Goal: Check status: Check status

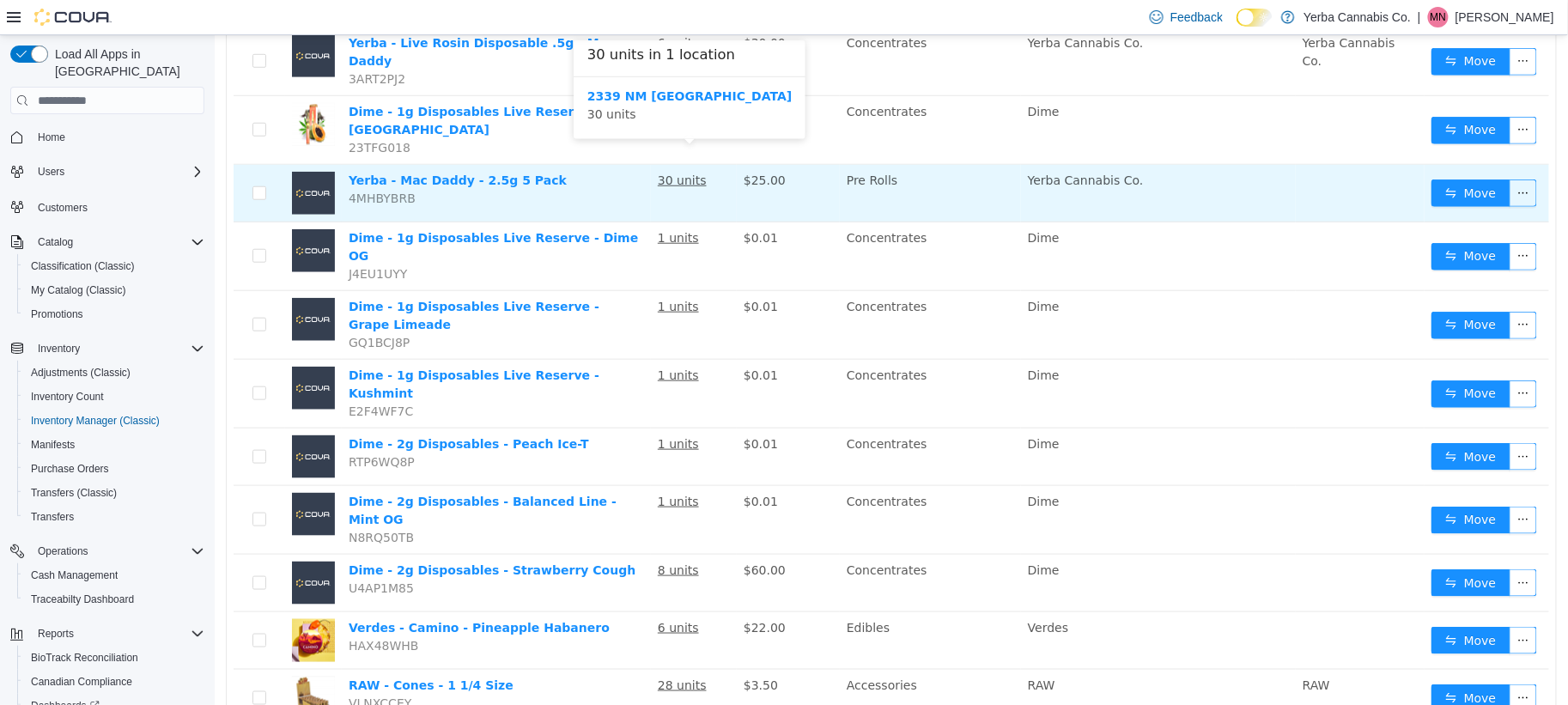
scroll to position [457, 0]
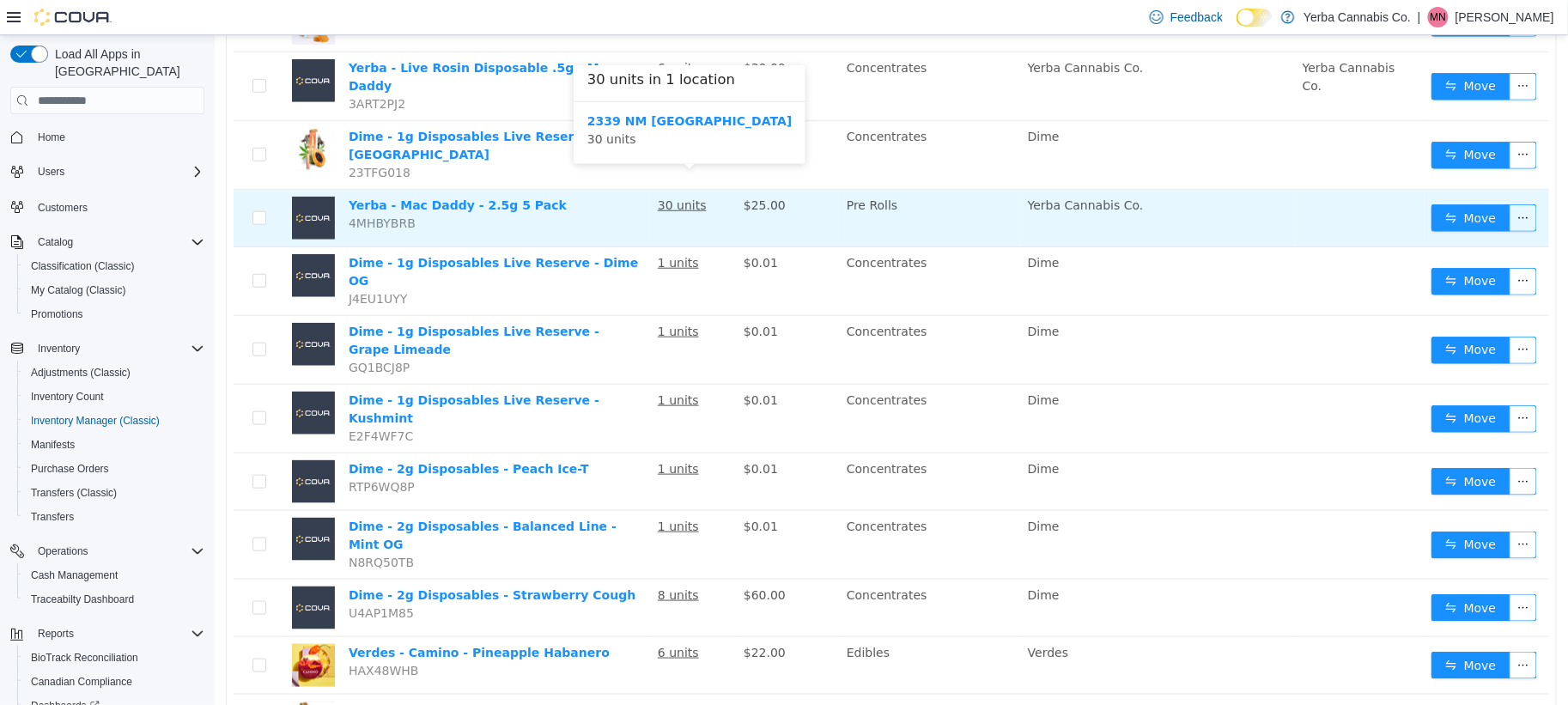
click at [684, 198] on u "30 units" at bounding box center [681, 204] width 49 height 14
drag, startPoint x: 674, startPoint y: 188, endPoint x: 656, endPoint y: 191, distance: 18.2
click at [657, 198] on u "30 units" at bounding box center [681, 204] width 49 height 14
click at [677, 198] on u "30 units" at bounding box center [681, 204] width 49 height 14
click at [683, 190] on td "30 units" at bounding box center [693, 219] width 86 height 58
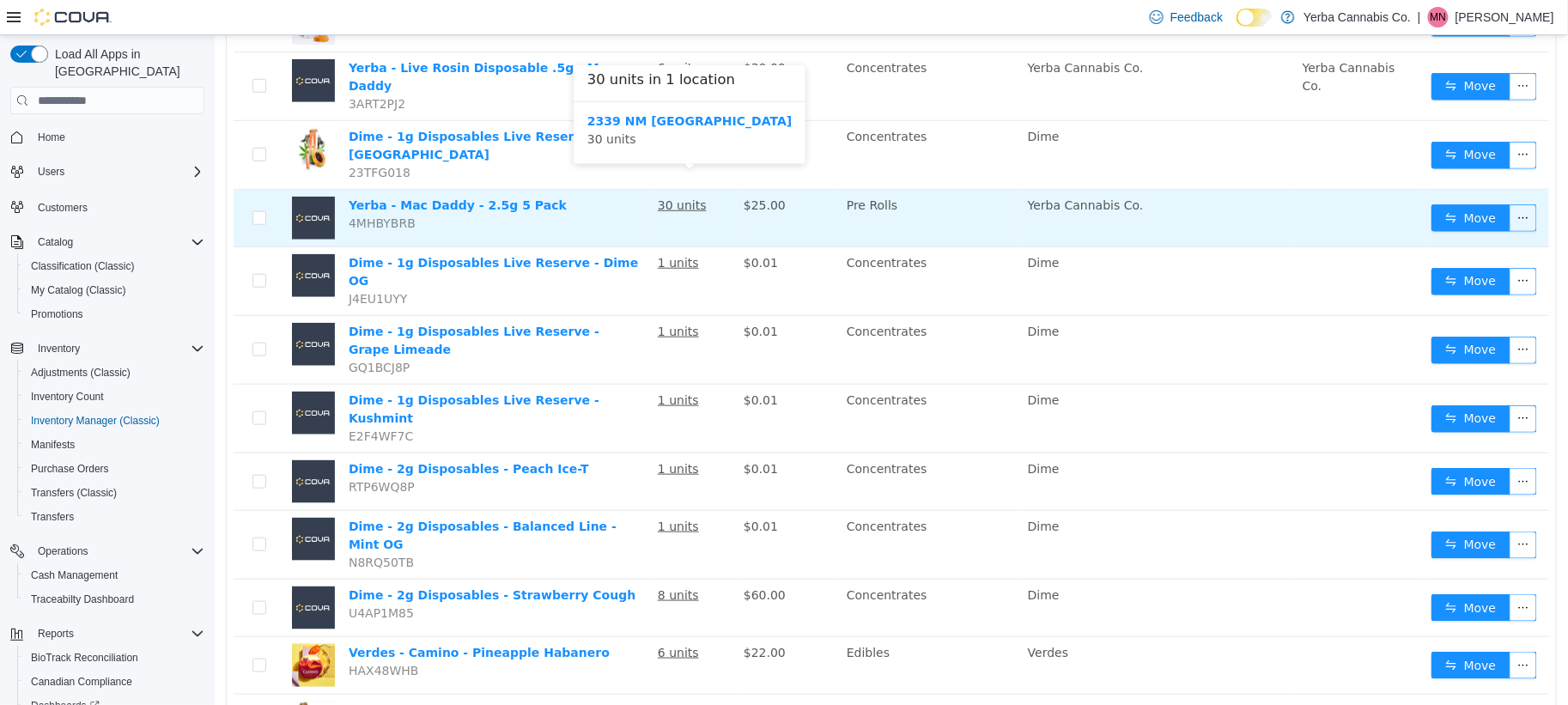
click at [684, 198] on u "30 units" at bounding box center [681, 204] width 49 height 14
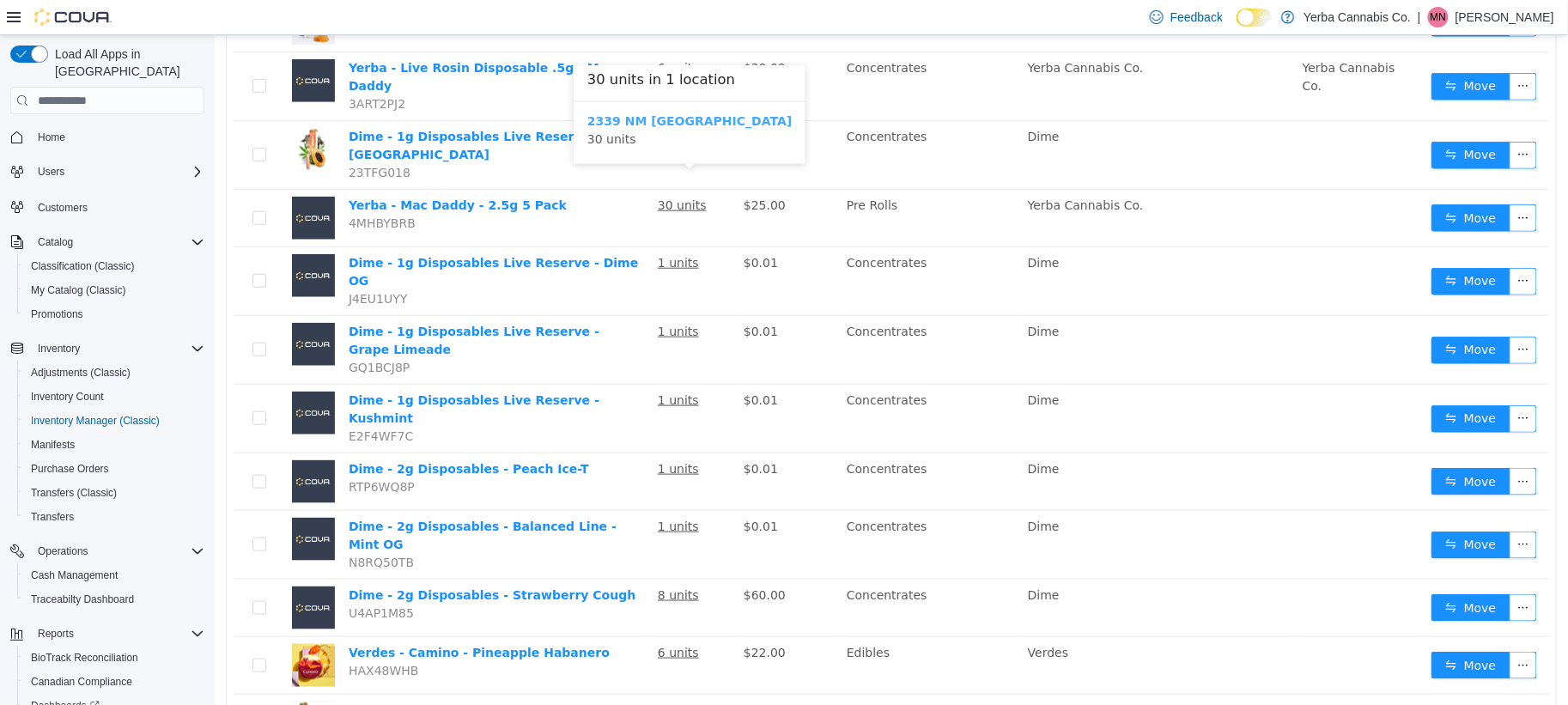
click at [676, 125] on b "2339 NM [GEOGRAPHIC_DATA]" at bounding box center [688, 121] width 204 height 14
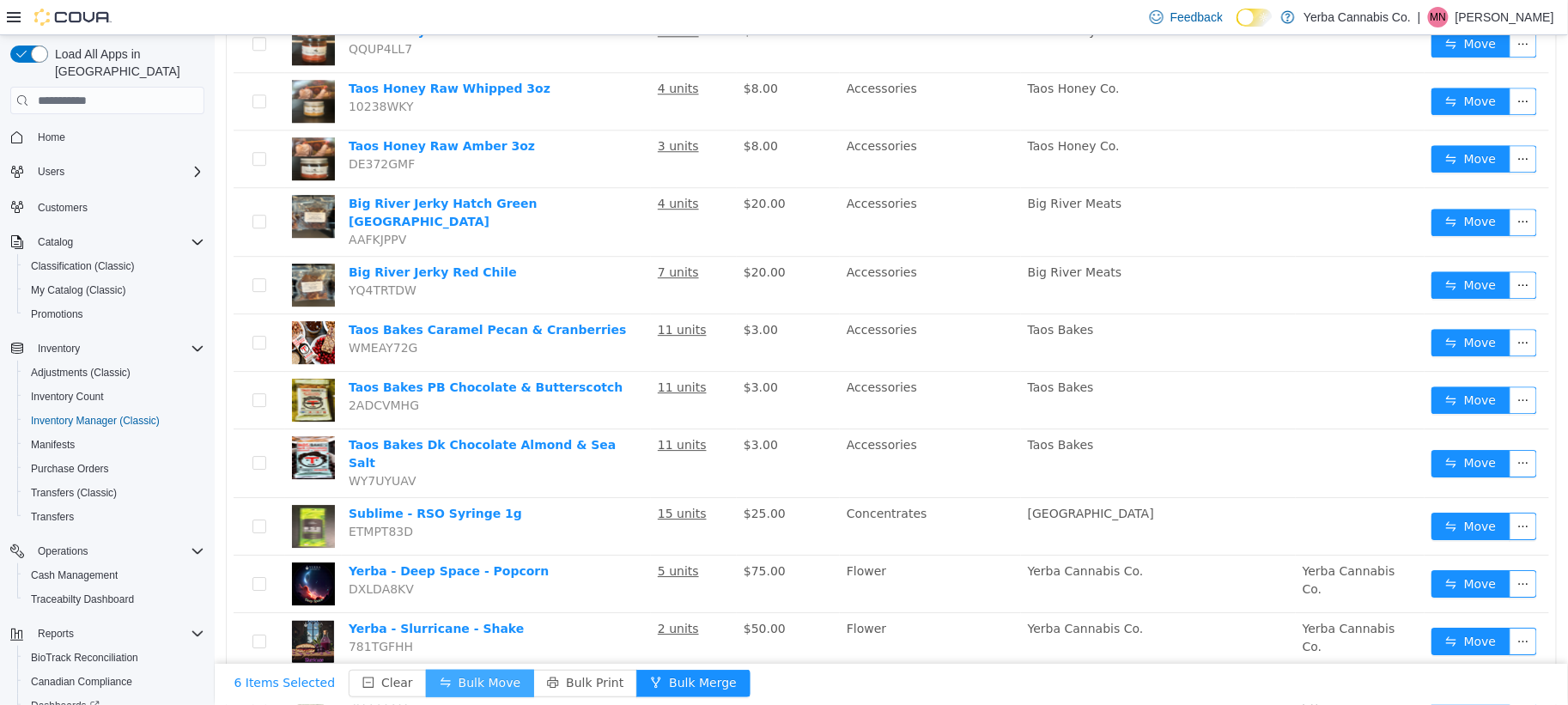
scroll to position [1686, 0]
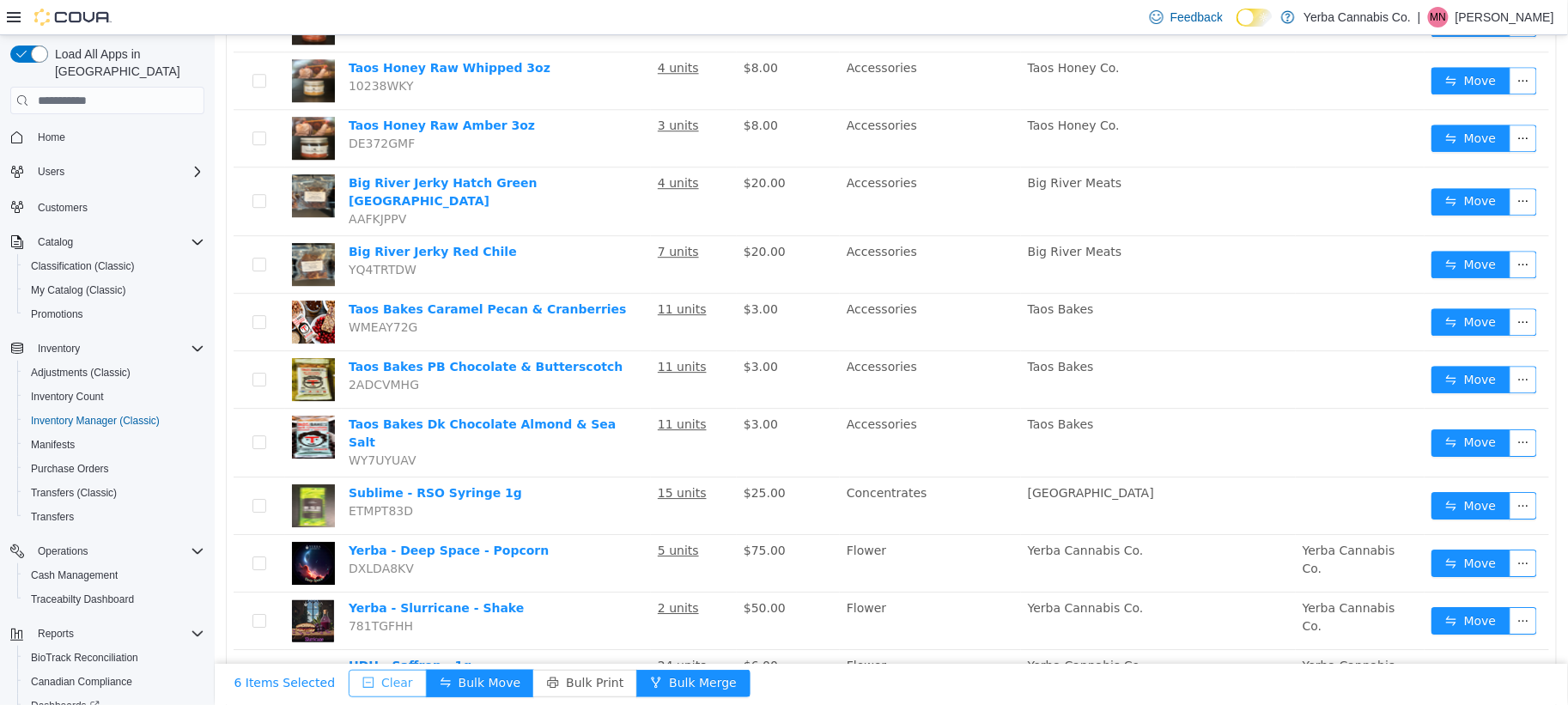
click at [364, 682] on button "Clear" at bounding box center [386, 683] width 78 height 28
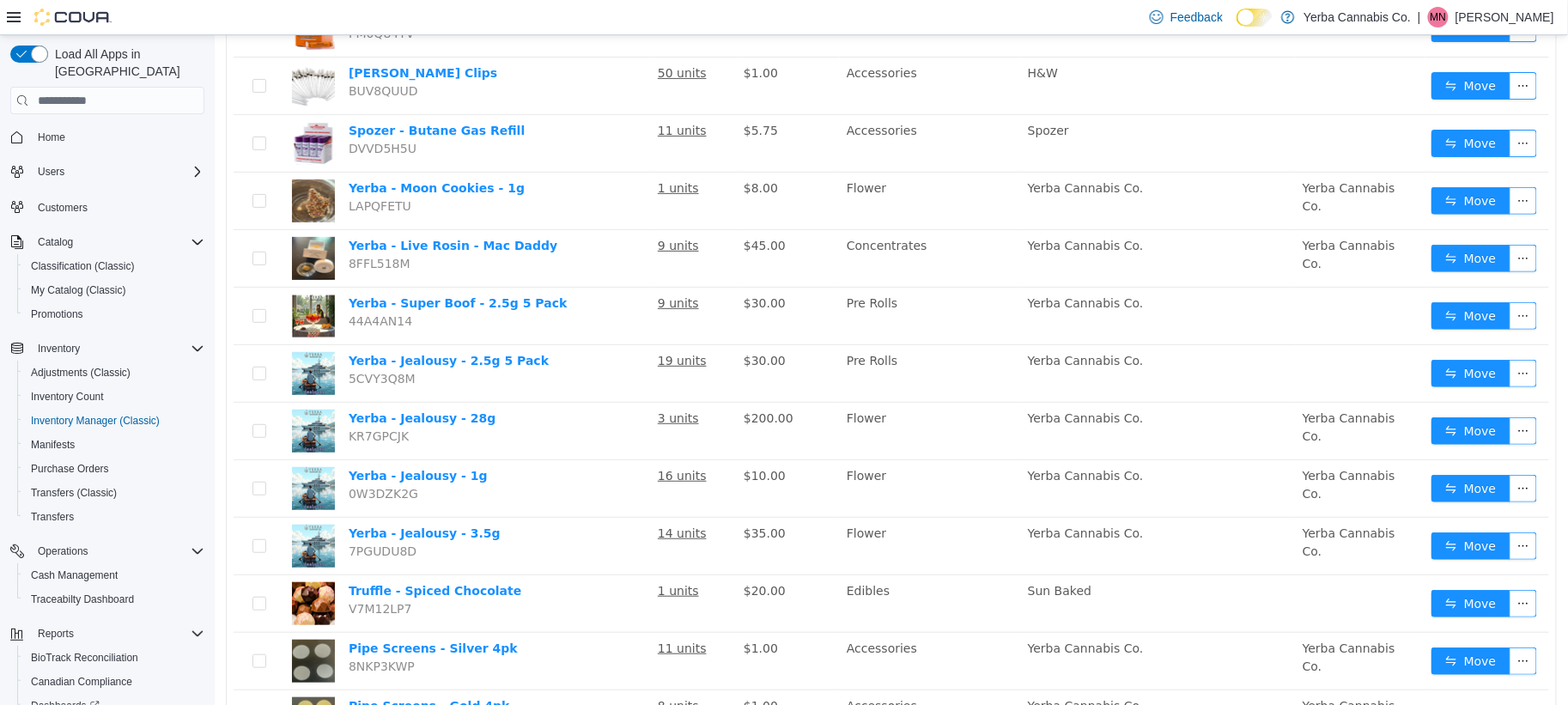
scroll to position [2524, 0]
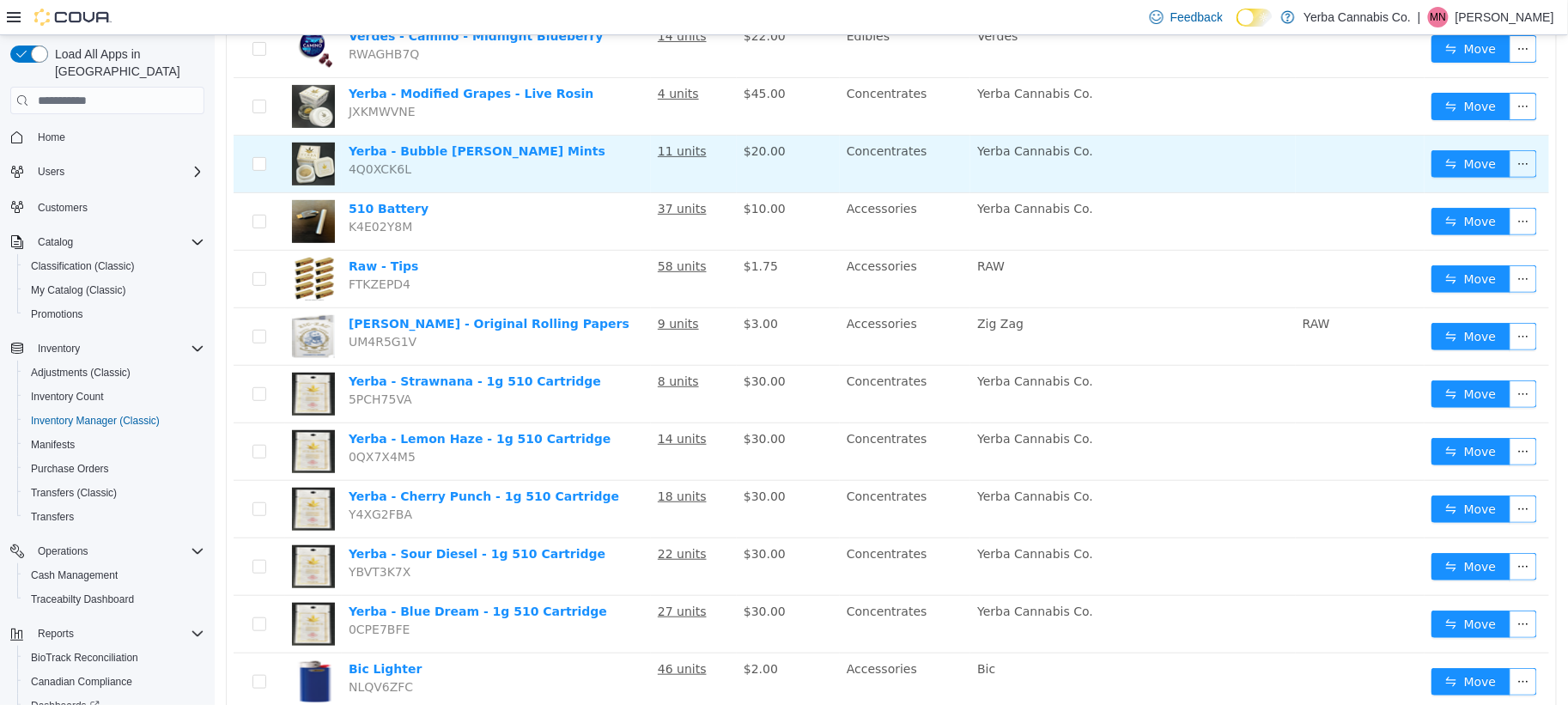
scroll to position [2547, 0]
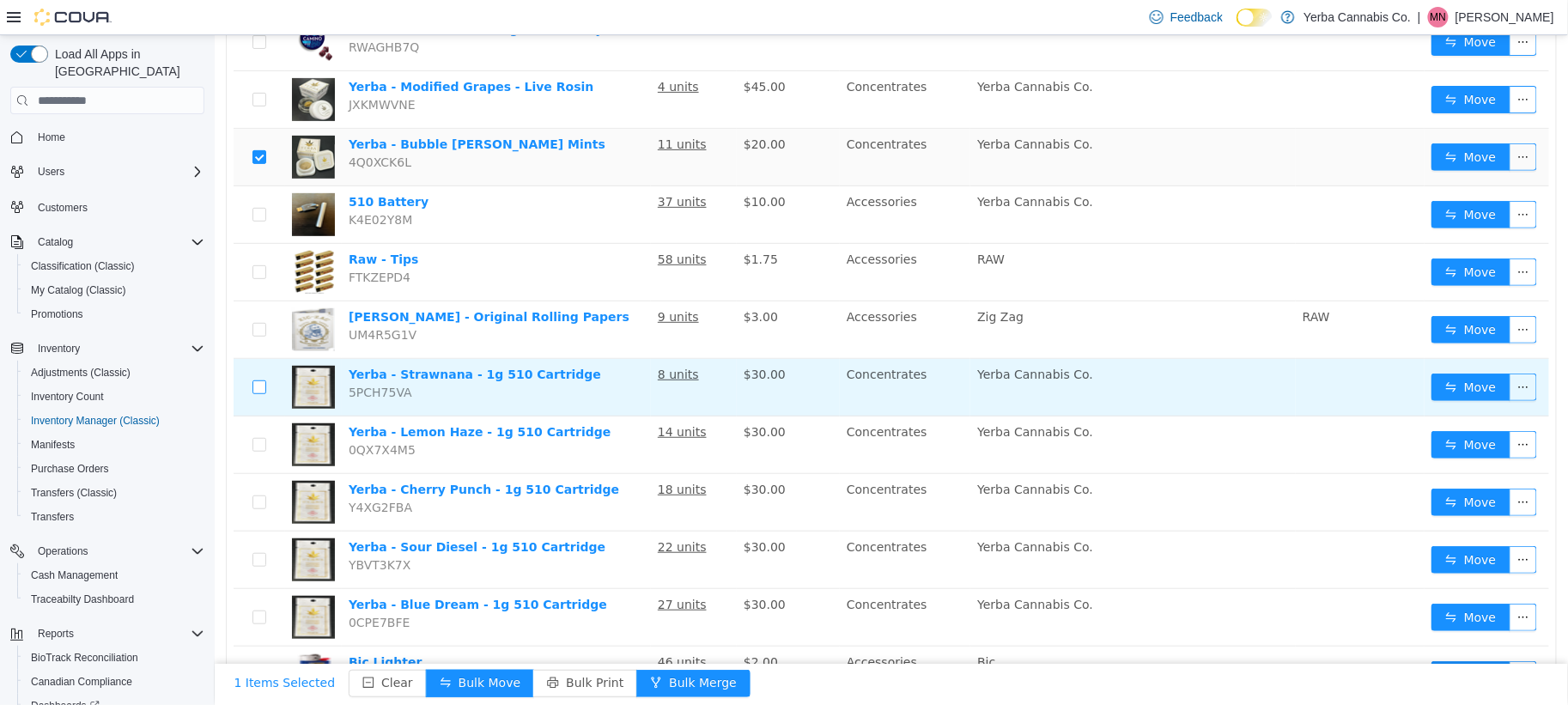
click at [262, 378] on label at bounding box center [258, 387] width 14 height 18
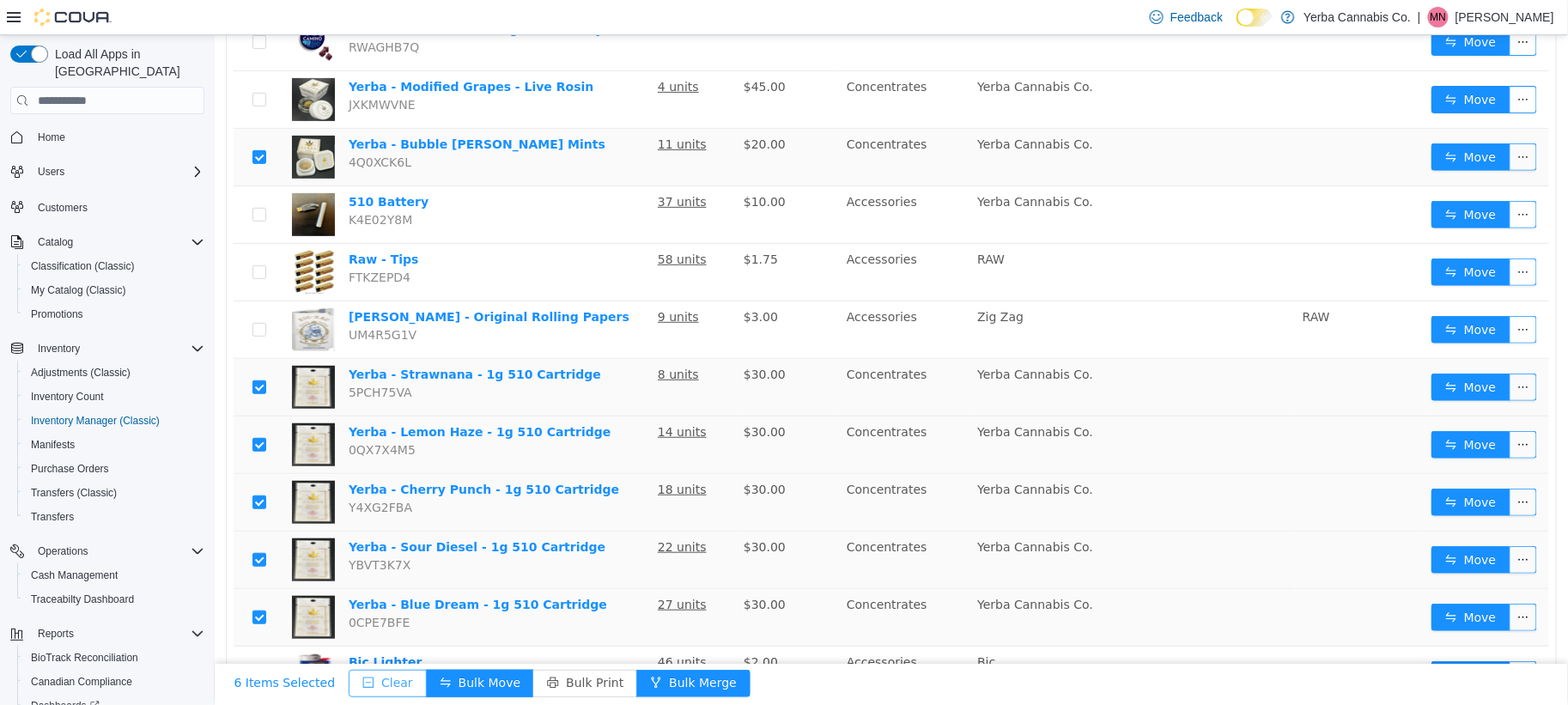
click at [367, 689] on button "Clear" at bounding box center [386, 683] width 78 height 28
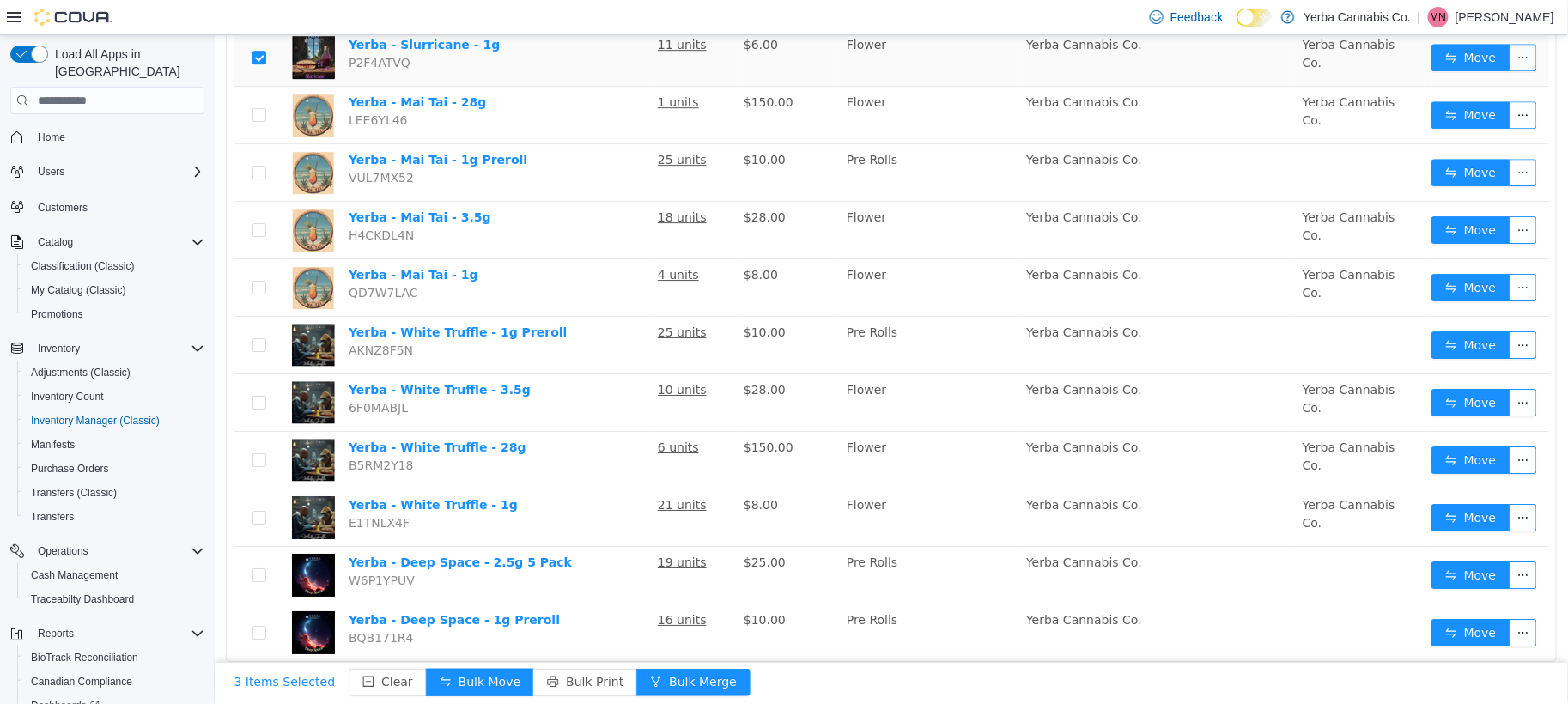
scroll to position [1936, 0]
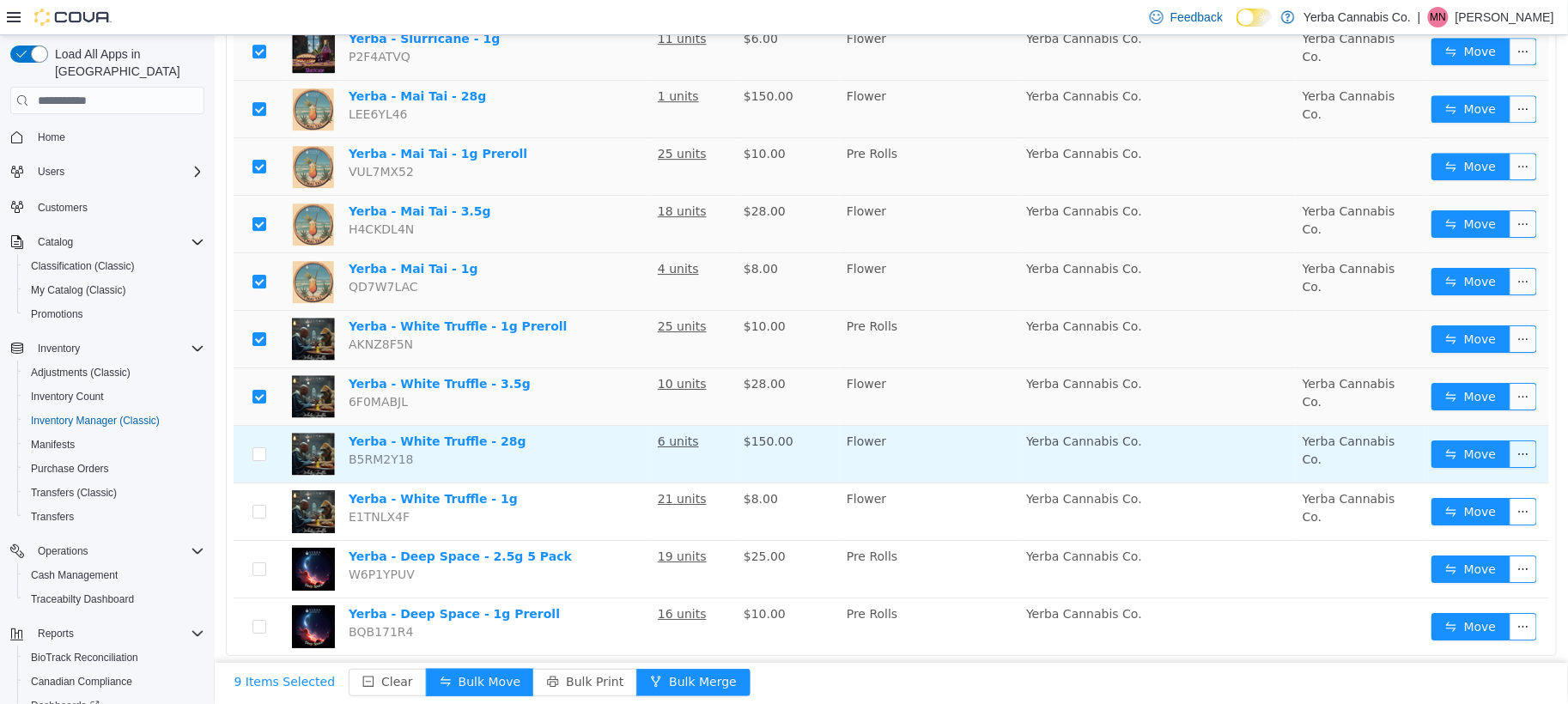
click at [267, 450] on td at bounding box center [258, 454] width 51 height 58
